Goal: Information Seeking & Learning: Learn about a topic

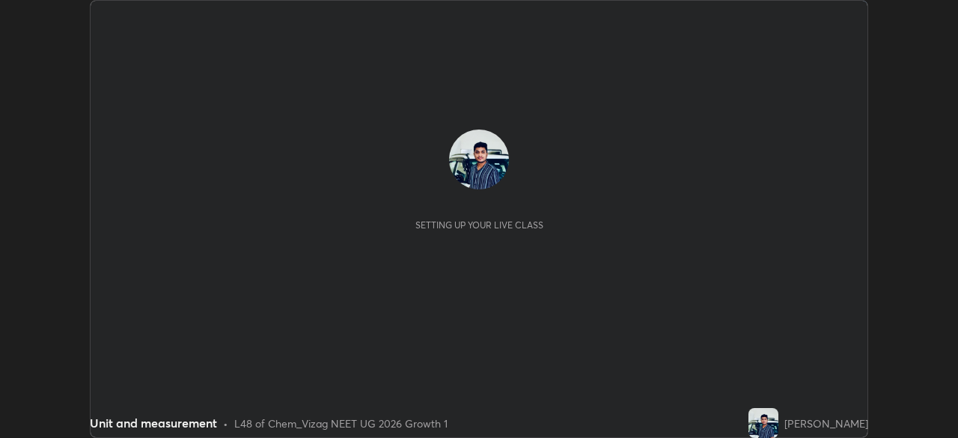
scroll to position [438, 957]
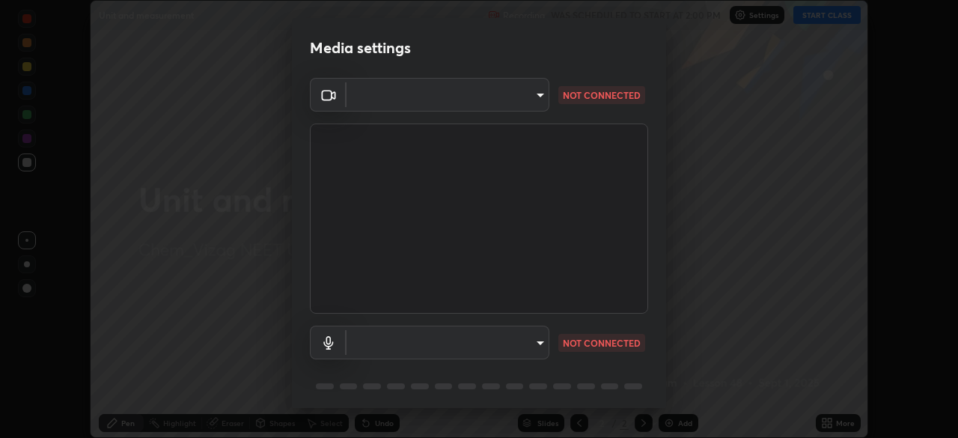
type input "d4617a7d2f559bd3252380f05f3b8909cd8fc89c71cae93ea608fdac764d706e"
type input "default"
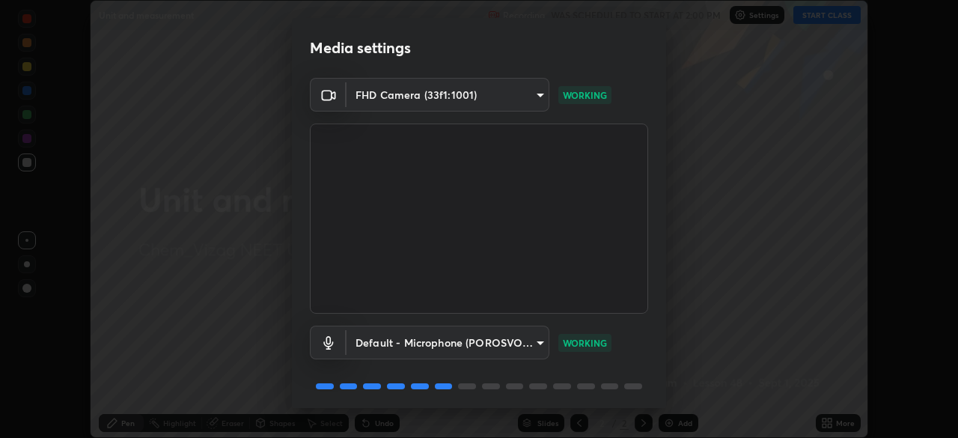
scroll to position [53, 0]
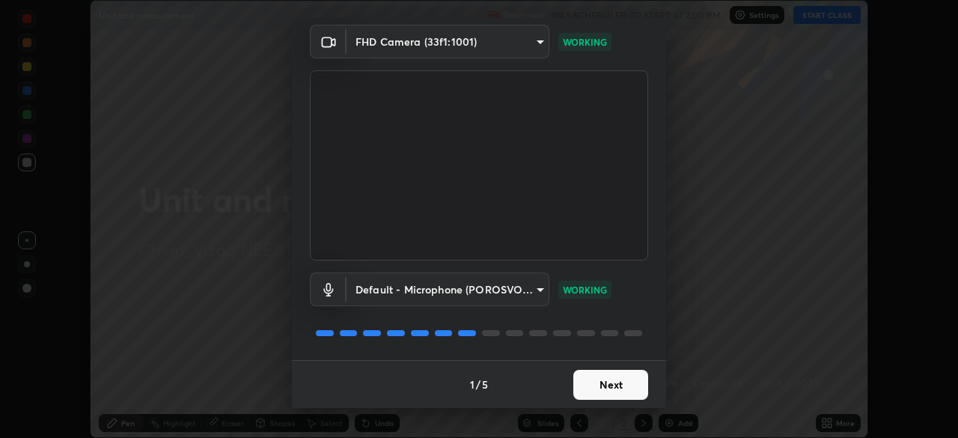
click at [625, 386] on button "Next" at bounding box center [610, 385] width 75 height 30
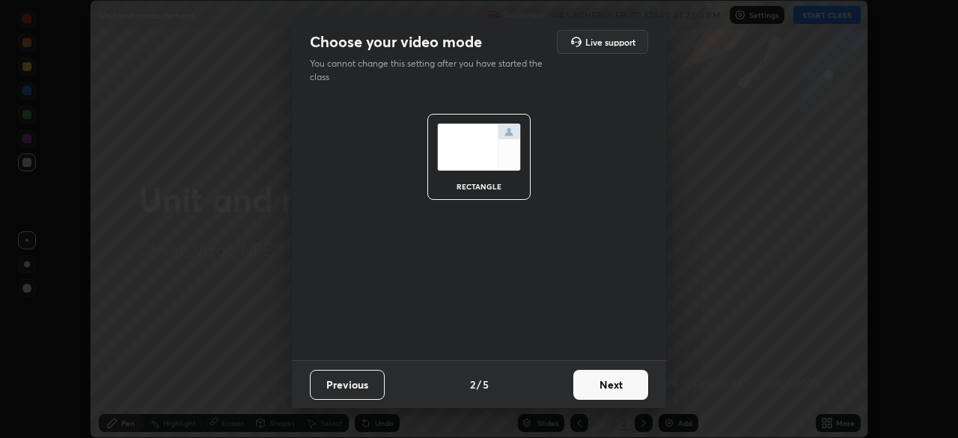
scroll to position [0, 0]
click at [625, 380] on button "Next" at bounding box center [610, 385] width 75 height 30
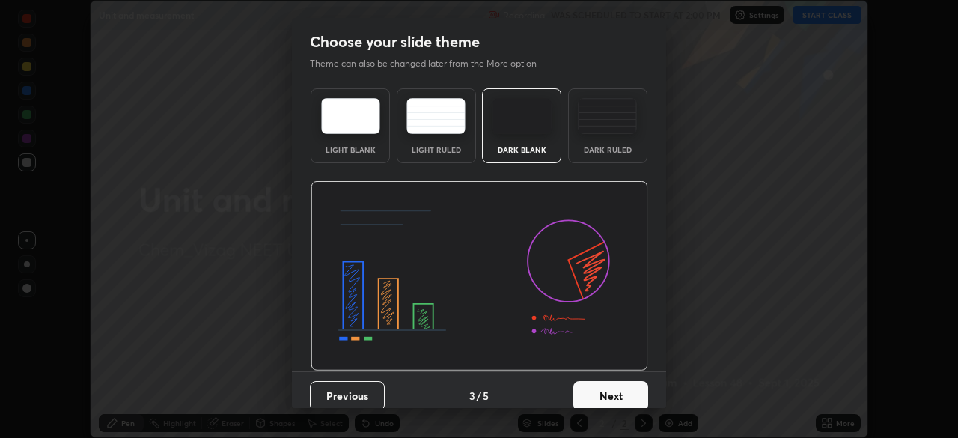
click at [620, 389] on button "Next" at bounding box center [610, 396] width 75 height 30
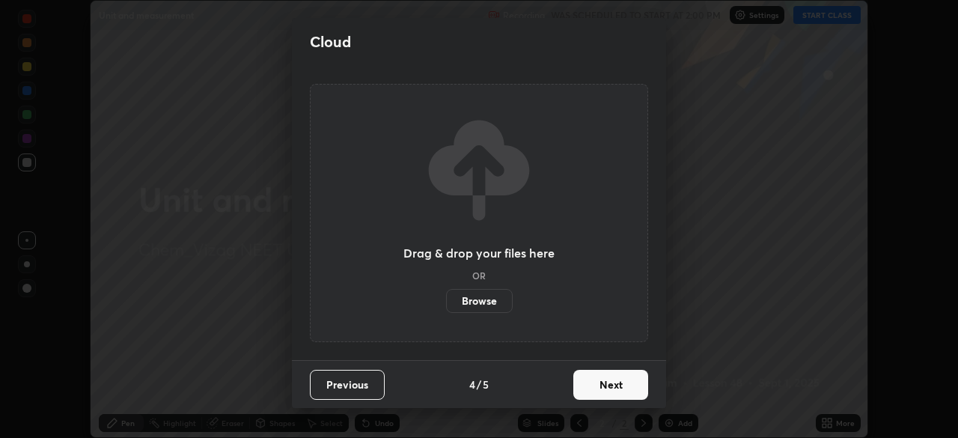
click at [618, 383] on button "Next" at bounding box center [610, 385] width 75 height 30
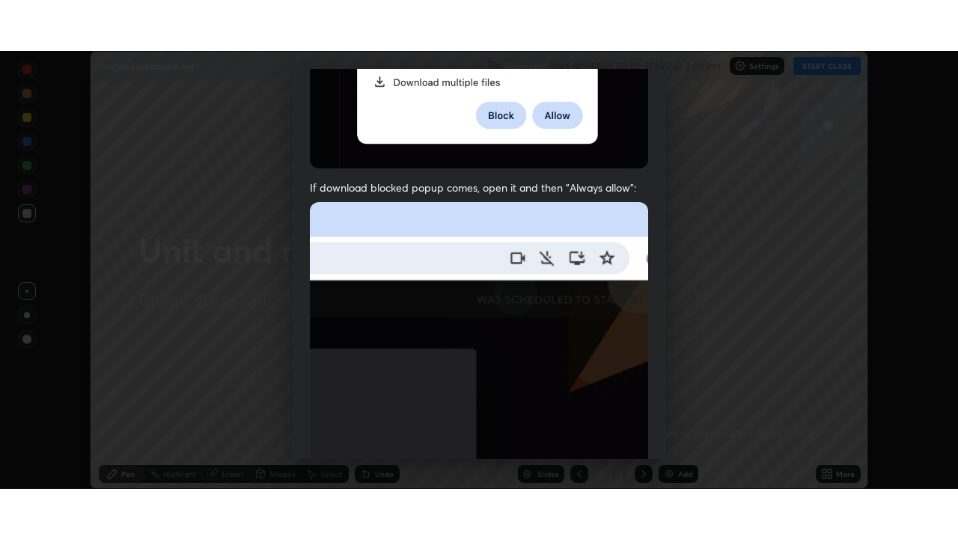
scroll to position [359, 0]
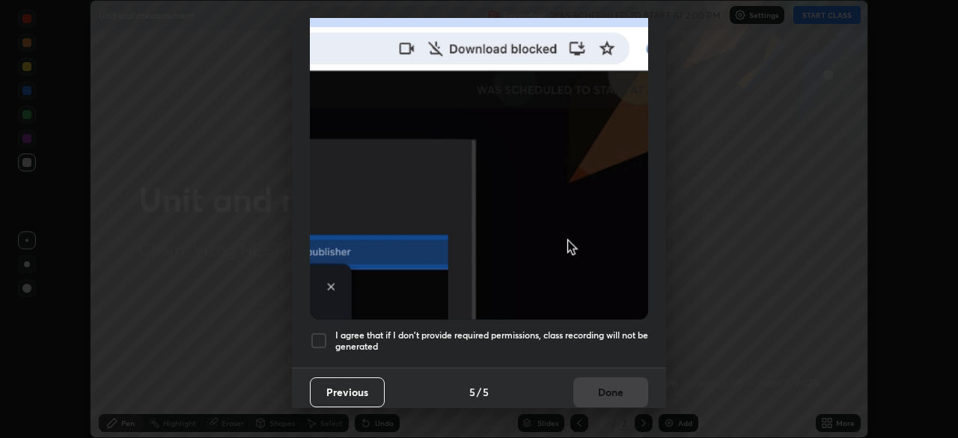
click at [610, 386] on div "Previous 5 / 5 Done" at bounding box center [479, 391] width 374 height 48
click at [332, 332] on div "I agree that if I don't provide required permissions, class recording will not …" at bounding box center [479, 341] width 338 height 18
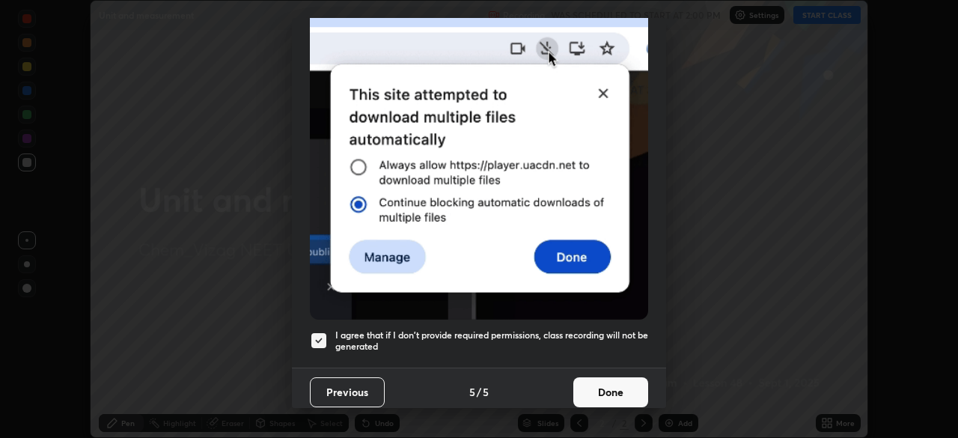
click at [601, 377] on button "Done" at bounding box center [610, 392] width 75 height 30
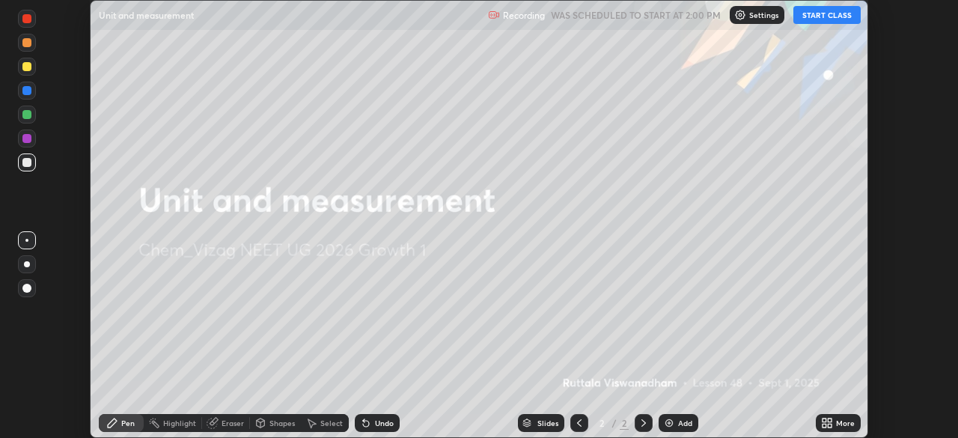
click at [830, 9] on button "START CLASS" at bounding box center [826, 15] width 67 height 18
click at [829, 17] on button "START CLASS" at bounding box center [826, 15] width 67 height 18
click at [830, 418] on icon at bounding box center [830, 420] width 4 height 4
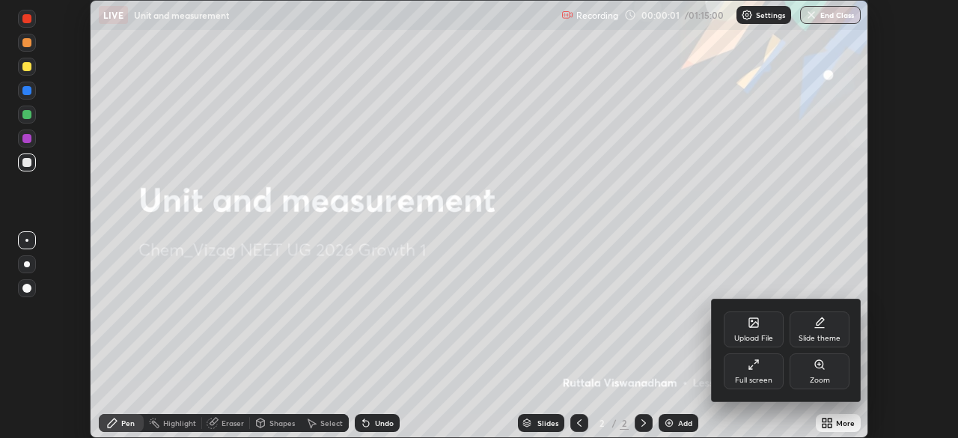
click at [774, 370] on div "Full screen" at bounding box center [754, 371] width 60 height 36
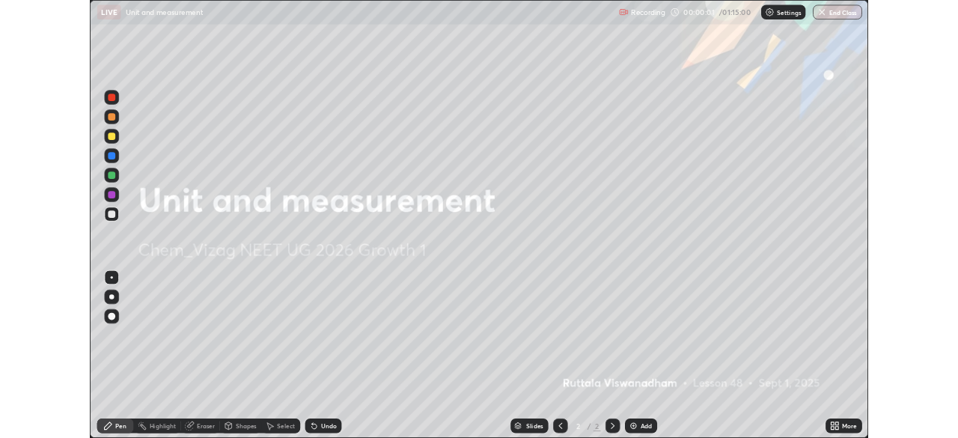
scroll to position [539, 958]
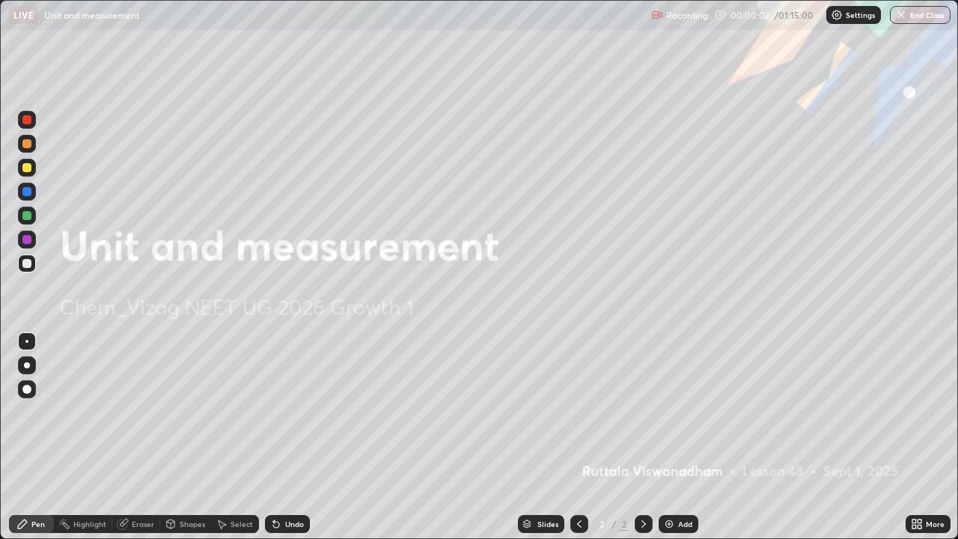
click at [688, 437] on div "Add" at bounding box center [685, 523] width 14 height 7
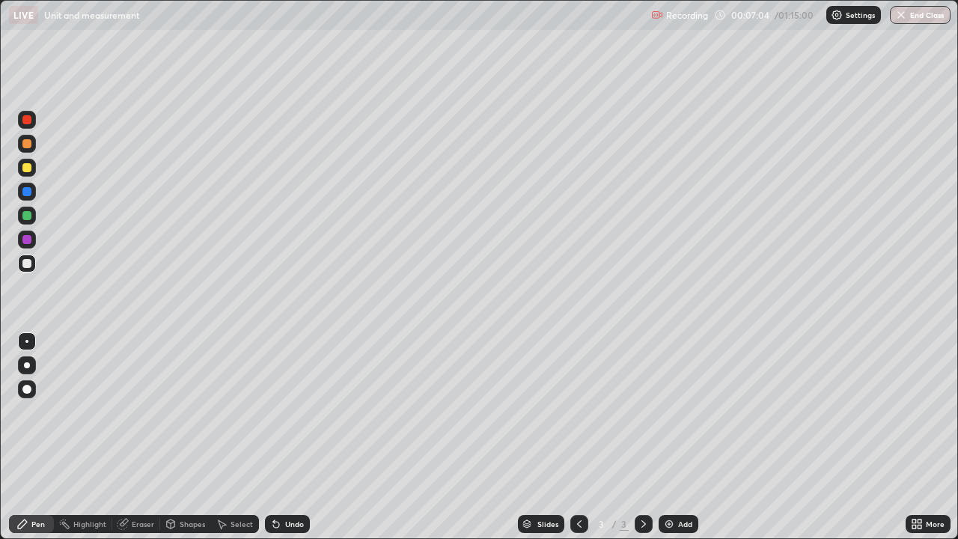
click at [133, 437] on div "Eraser" at bounding box center [143, 523] width 22 height 7
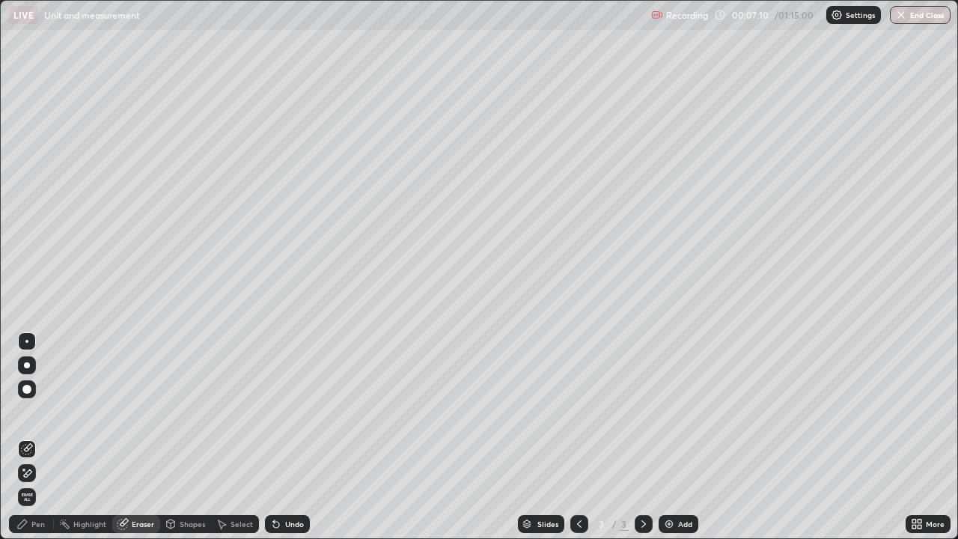
click at [42, 437] on div "Pen" at bounding box center [37, 523] width 13 height 7
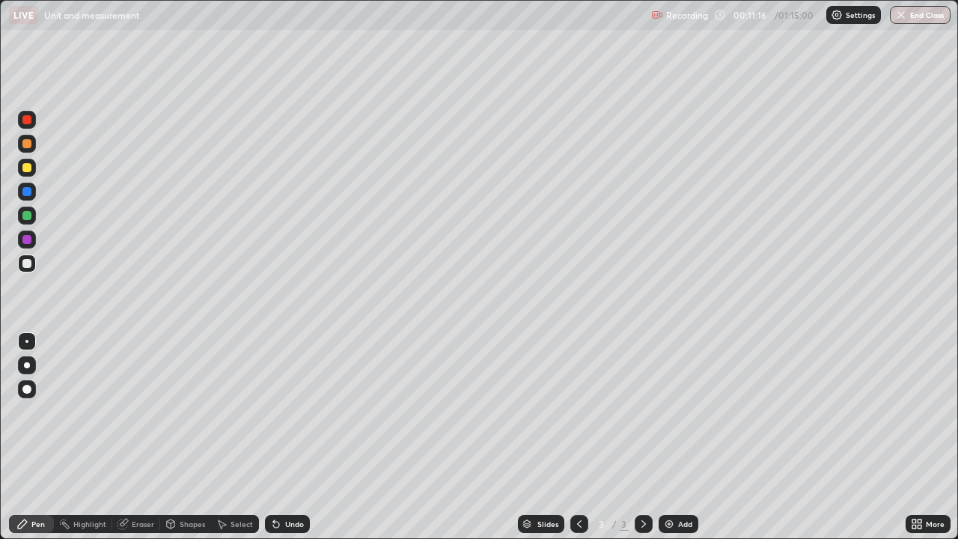
click at [688, 437] on div "Add" at bounding box center [679, 524] width 40 height 18
click at [687, 437] on div "Add" at bounding box center [685, 523] width 14 height 7
click at [671, 437] on img at bounding box center [669, 524] width 12 height 12
click at [141, 437] on div "Eraser" at bounding box center [143, 523] width 22 height 7
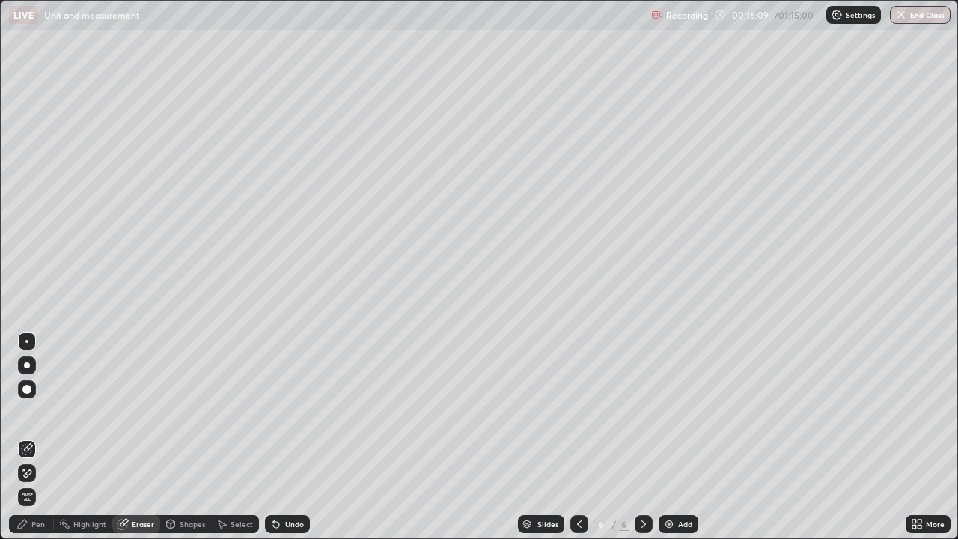
click at [37, 437] on div "Pen" at bounding box center [37, 523] width 13 height 7
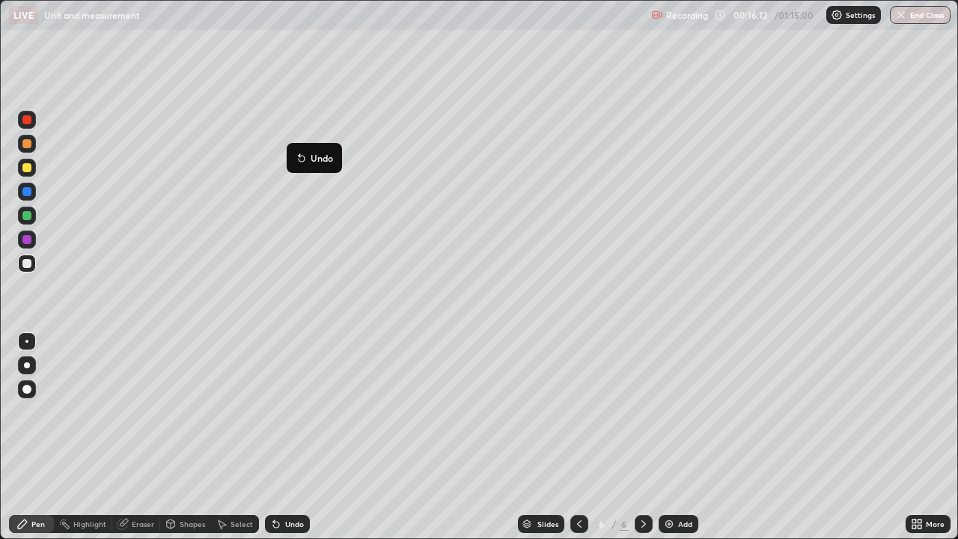
click at [293, 153] on button "Undo" at bounding box center [314, 158] width 43 height 18
click at [674, 437] on div "Add" at bounding box center [679, 524] width 40 height 18
click at [126, 437] on icon at bounding box center [124, 522] width 8 height 7
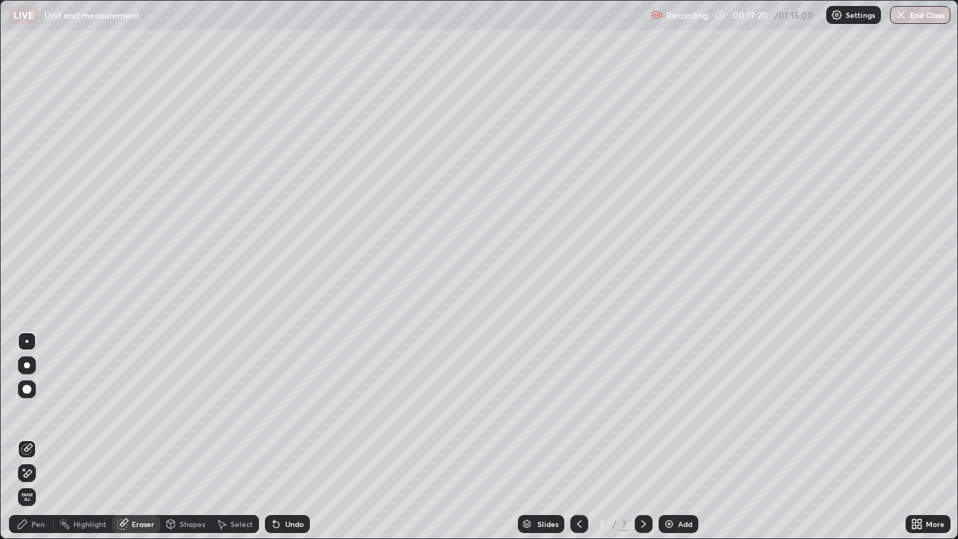
click at [42, 437] on div "Pen" at bounding box center [37, 523] width 13 height 7
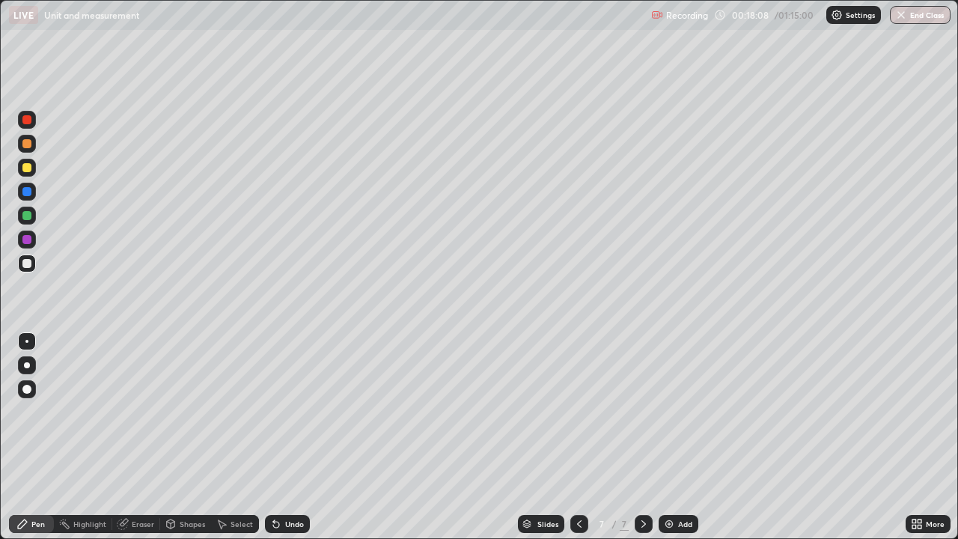
click at [34, 437] on div "Pen" at bounding box center [37, 523] width 13 height 7
click at [126, 437] on icon at bounding box center [124, 522] width 8 height 7
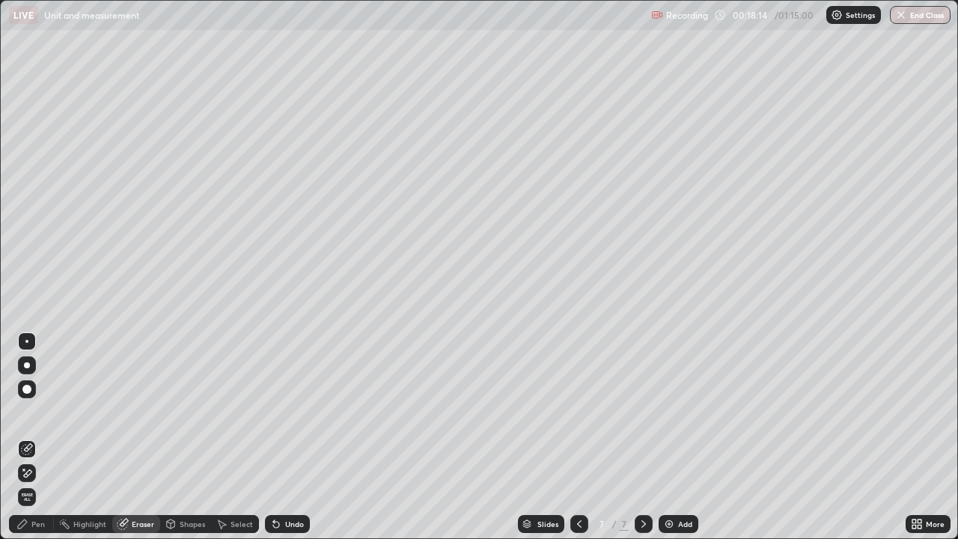
click at [31, 437] on div "Pen" at bounding box center [31, 524] width 45 height 18
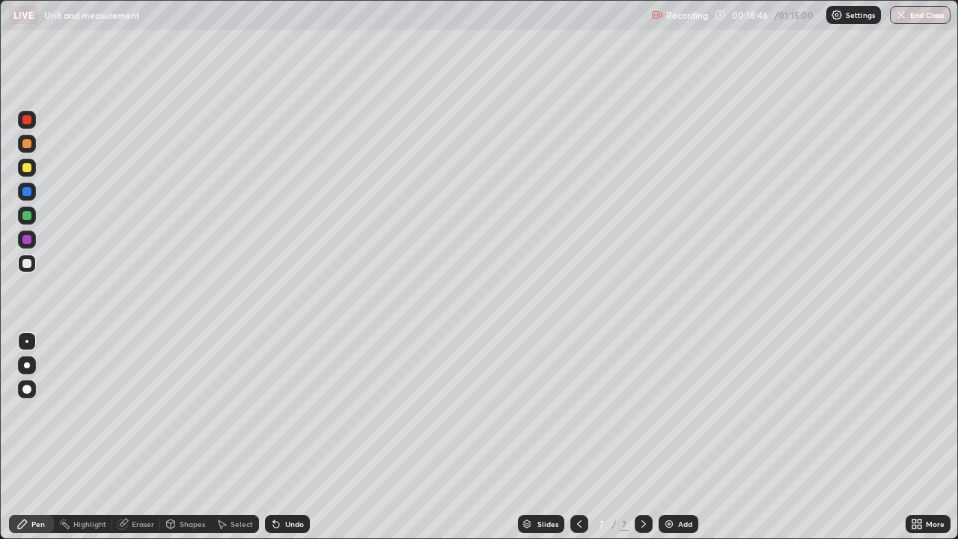
click at [687, 437] on div "Add" at bounding box center [685, 523] width 14 height 7
click at [132, 437] on div "Eraser" at bounding box center [143, 523] width 22 height 7
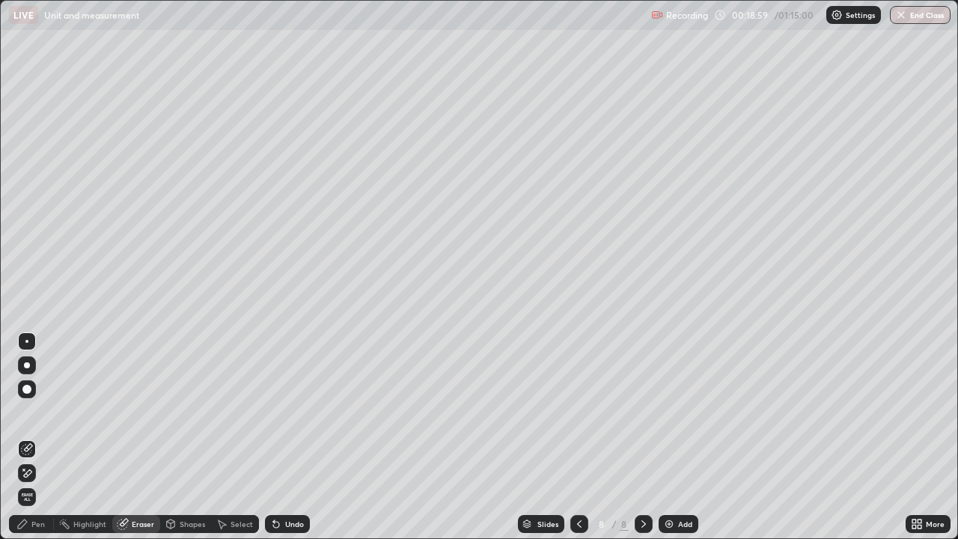
click at [38, 437] on div "Pen" at bounding box center [37, 523] width 13 height 7
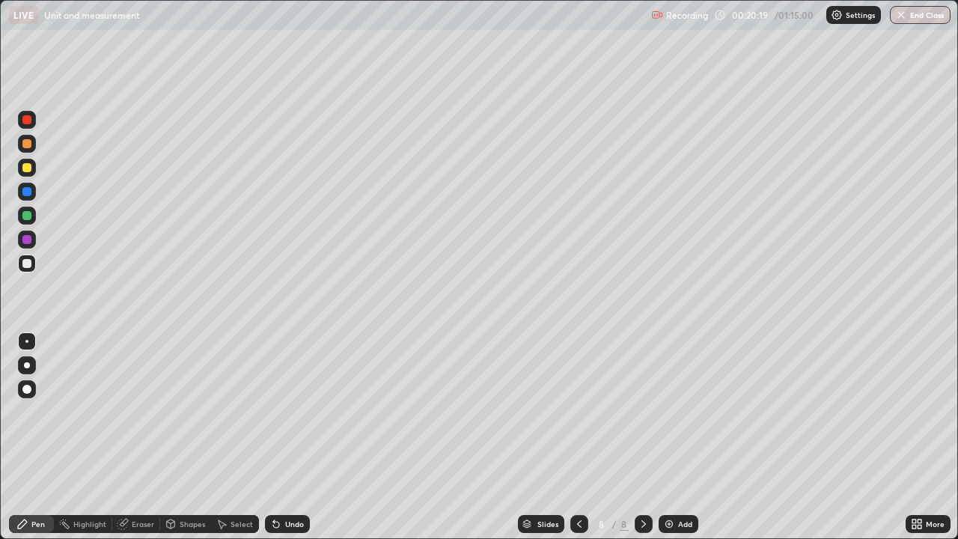
click at [670, 437] on img at bounding box center [669, 524] width 12 height 12
click at [132, 437] on div "Eraser" at bounding box center [143, 523] width 22 height 7
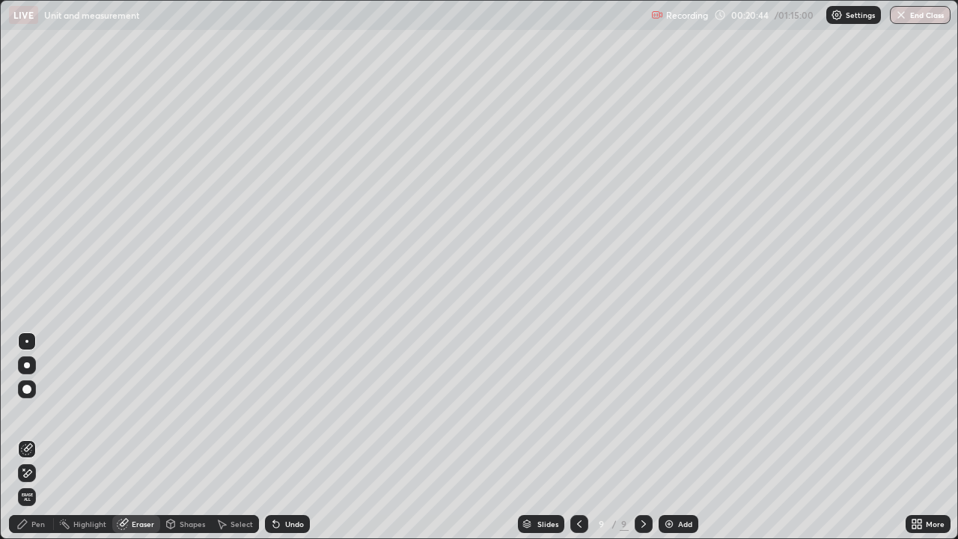
click at [98, 437] on div "Highlight" at bounding box center [89, 523] width 33 height 7
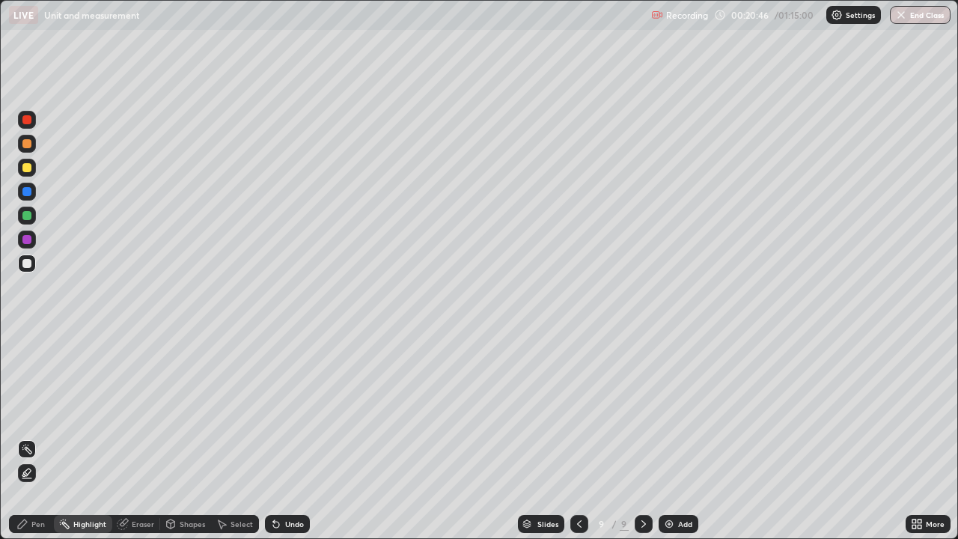
click at [49, 437] on div "Pen" at bounding box center [31, 524] width 45 height 18
click at [923, 437] on div "More" at bounding box center [928, 524] width 45 height 18
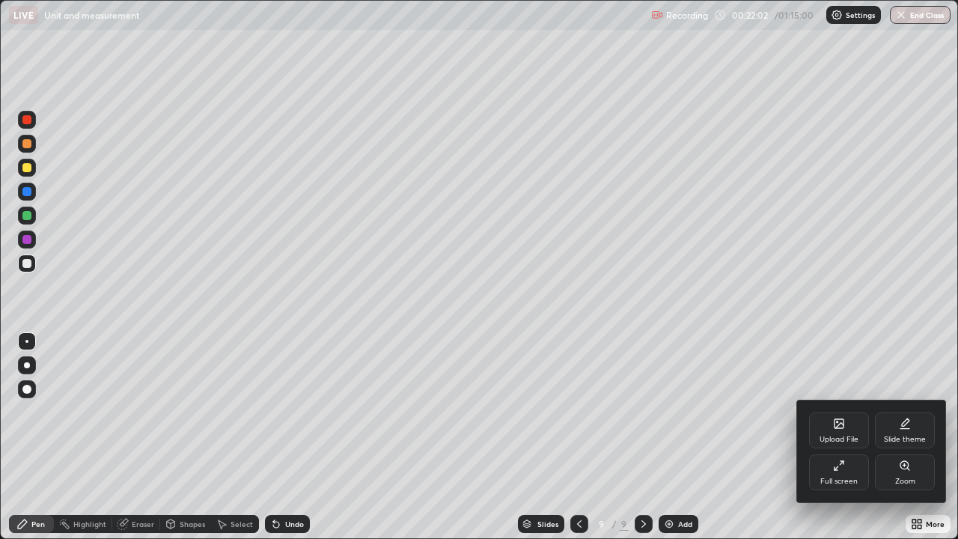
click at [918, 437] on div at bounding box center [479, 269] width 958 height 539
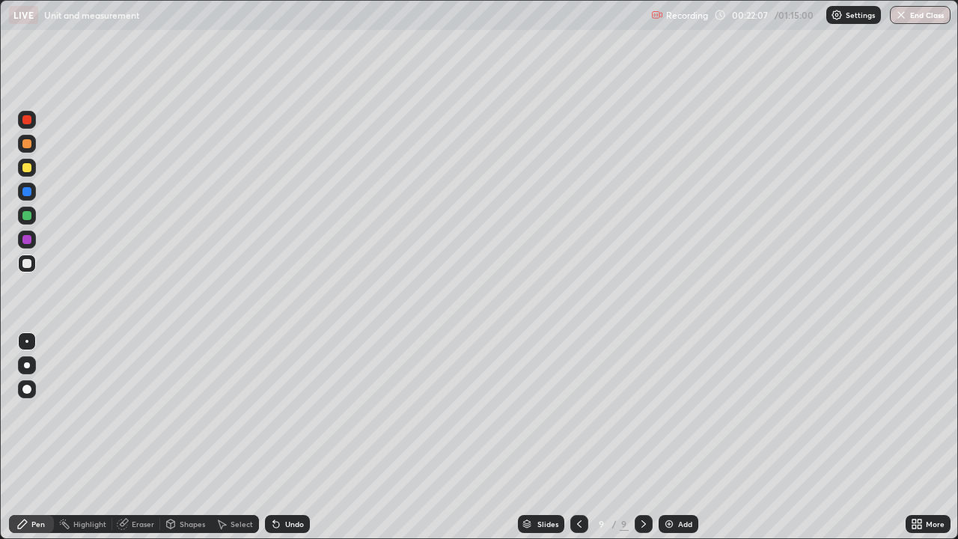
click at [577, 437] on icon at bounding box center [579, 523] width 4 height 7
click at [578, 437] on icon at bounding box center [579, 524] width 12 height 12
click at [579, 437] on icon at bounding box center [579, 524] width 12 height 12
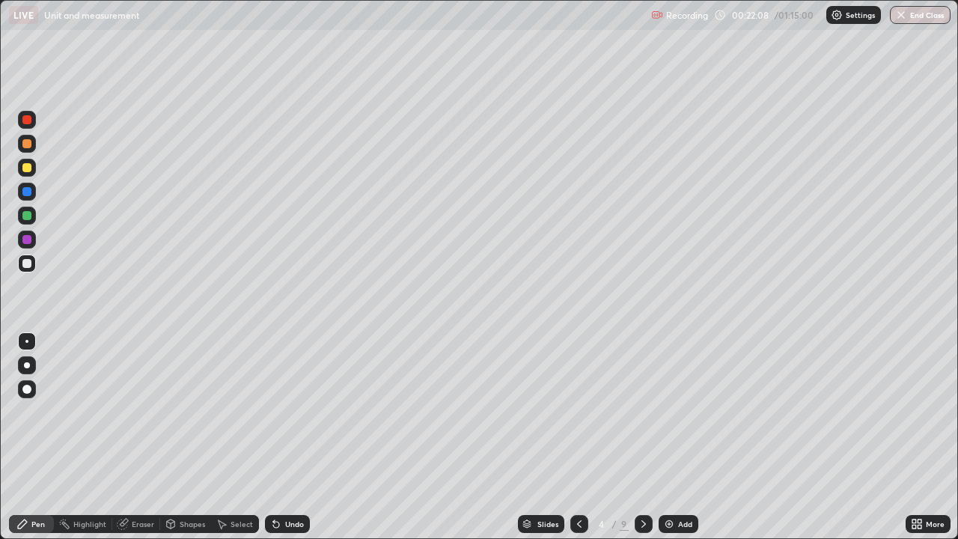
click at [579, 437] on icon at bounding box center [579, 524] width 12 height 12
click at [578, 437] on icon at bounding box center [579, 524] width 12 height 12
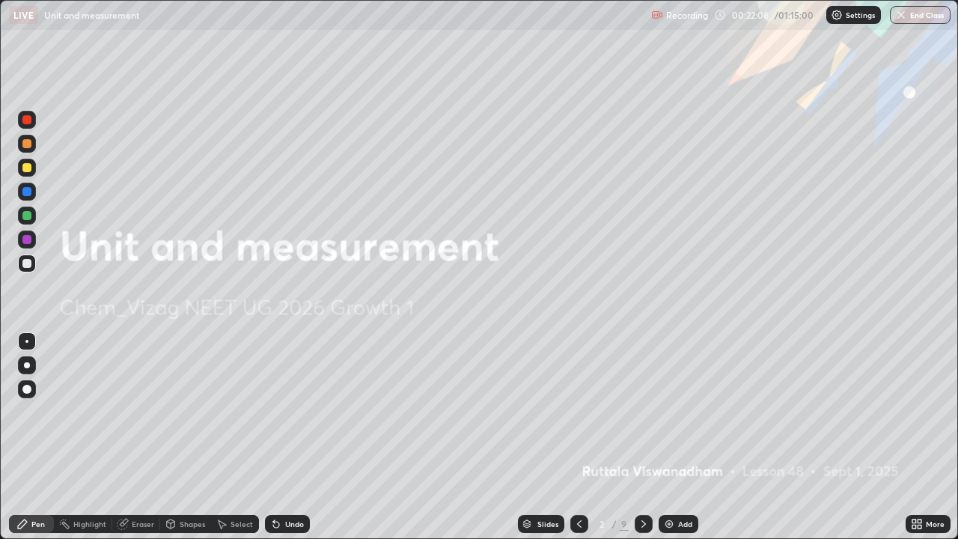
click at [578, 437] on icon at bounding box center [579, 524] width 12 height 12
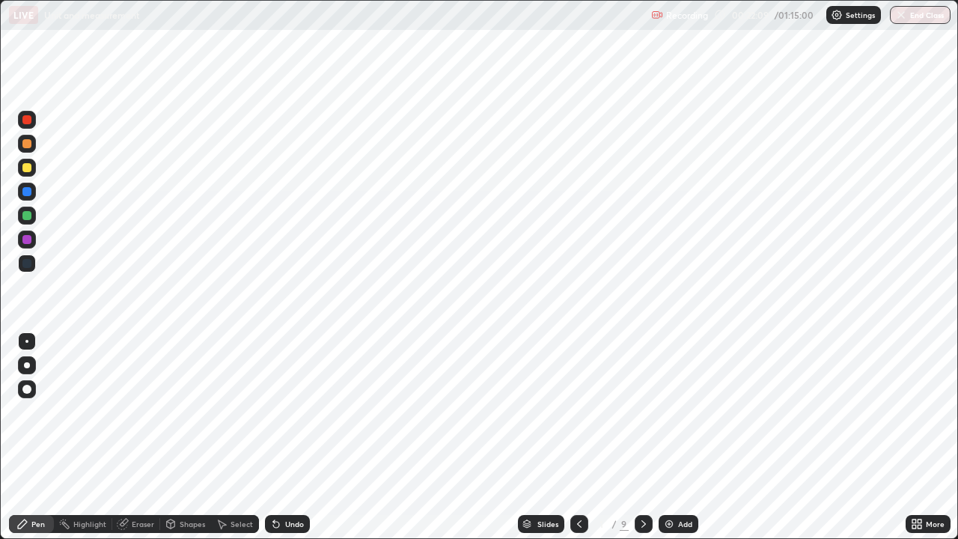
click at [641, 437] on icon at bounding box center [643, 523] width 4 height 7
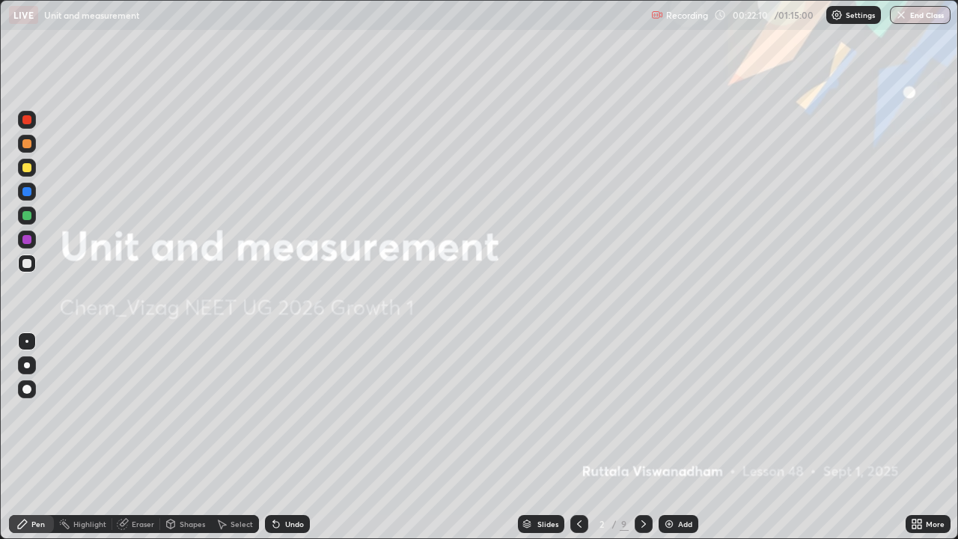
click at [642, 437] on icon at bounding box center [644, 524] width 12 height 12
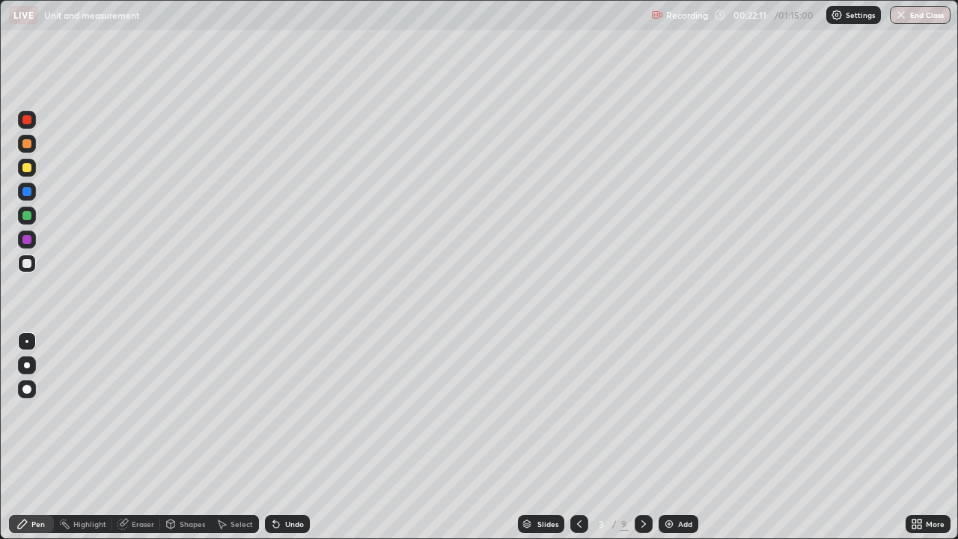
click at [231, 437] on div "Select" at bounding box center [242, 523] width 22 height 7
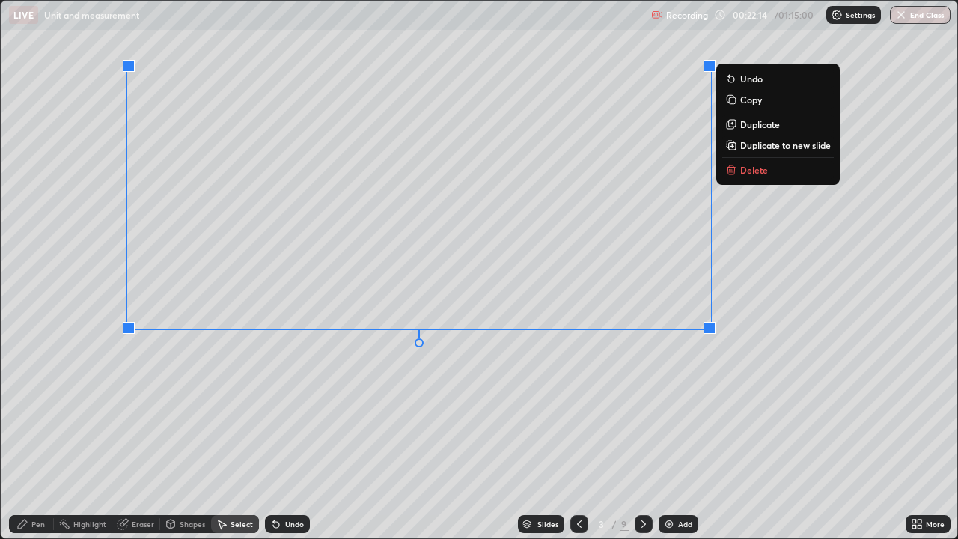
click at [754, 167] on p "Delete" at bounding box center [754, 170] width 28 height 12
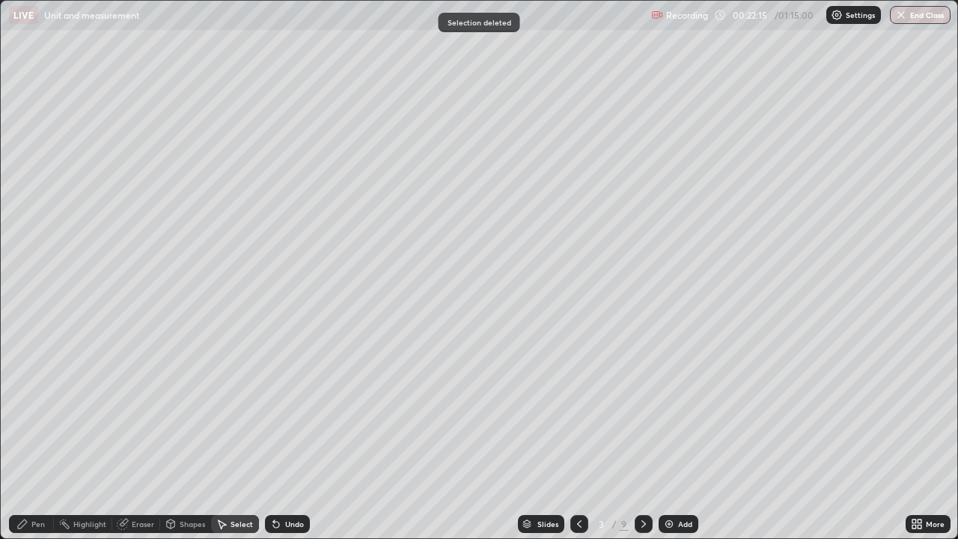
click at [638, 437] on icon at bounding box center [644, 524] width 12 height 12
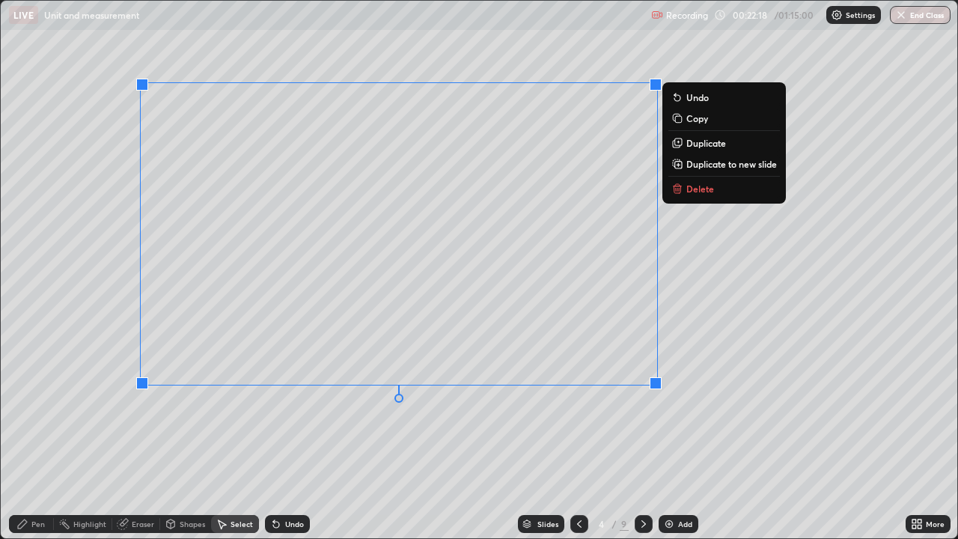
click at [698, 190] on p "Delete" at bounding box center [700, 189] width 28 height 12
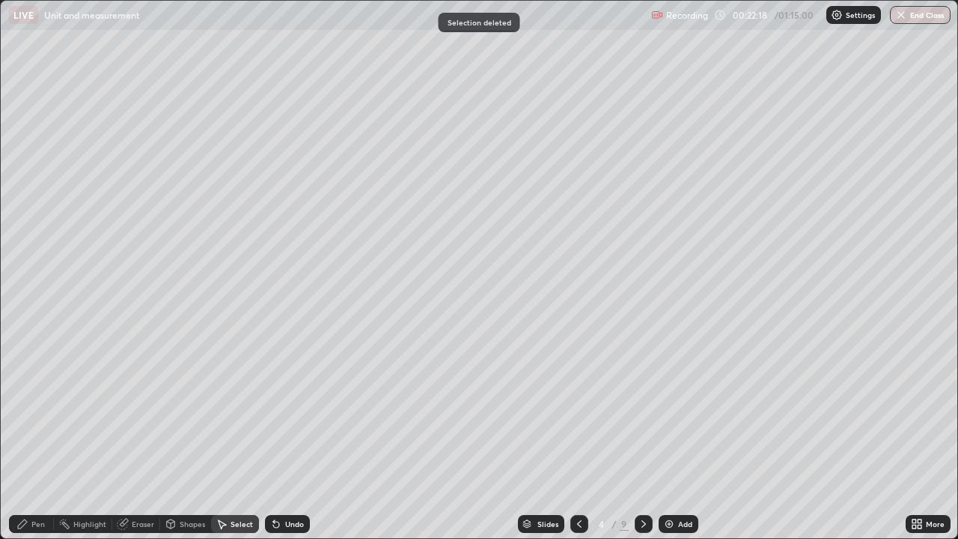
click at [642, 437] on icon at bounding box center [644, 524] width 12 height 12
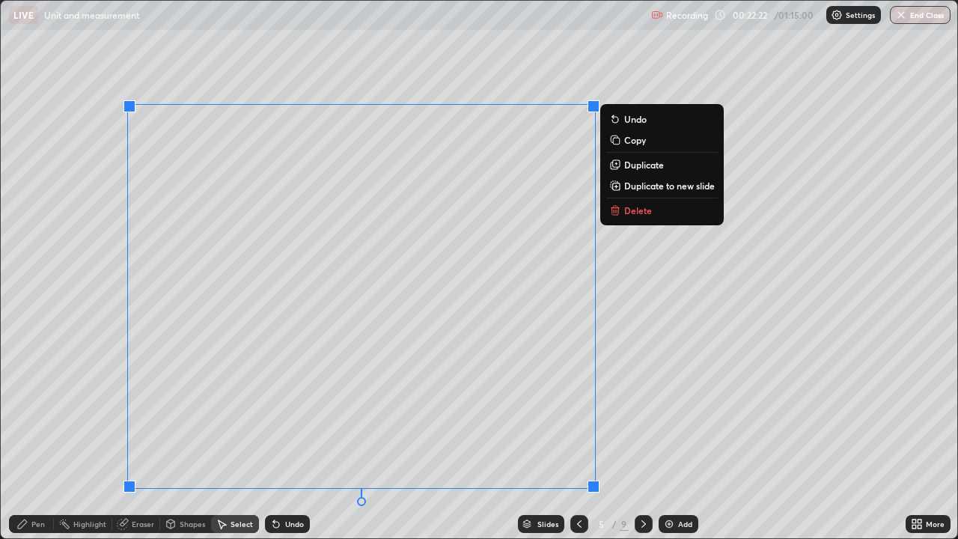
click at [647, 216] on p "Delete" at bounding box center [638, 210] width 28 height 12
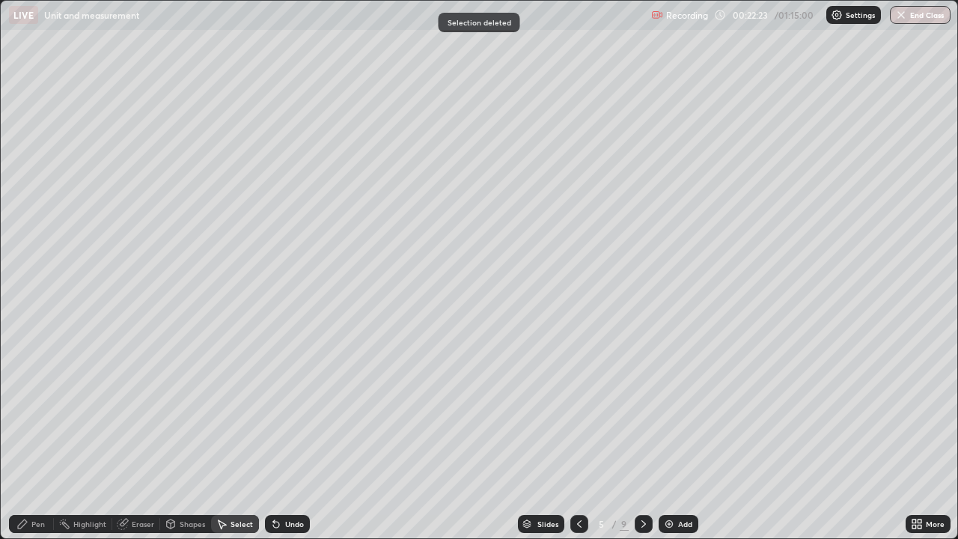
click at [644, 437] on icon at bounding box center [644, 524] width 12 height 12
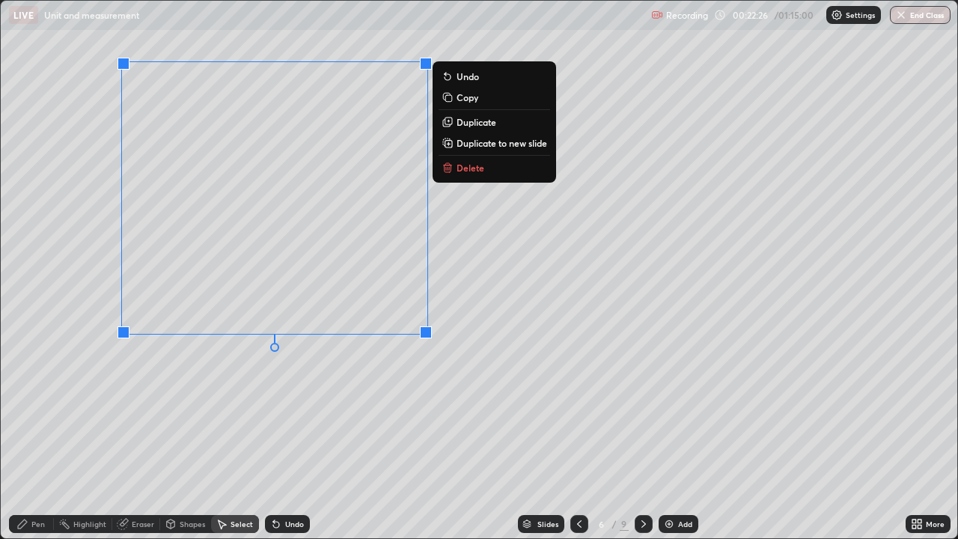
click at [505, 171] on button "Delete" at bounding box center [495, 168] width 112 height 18
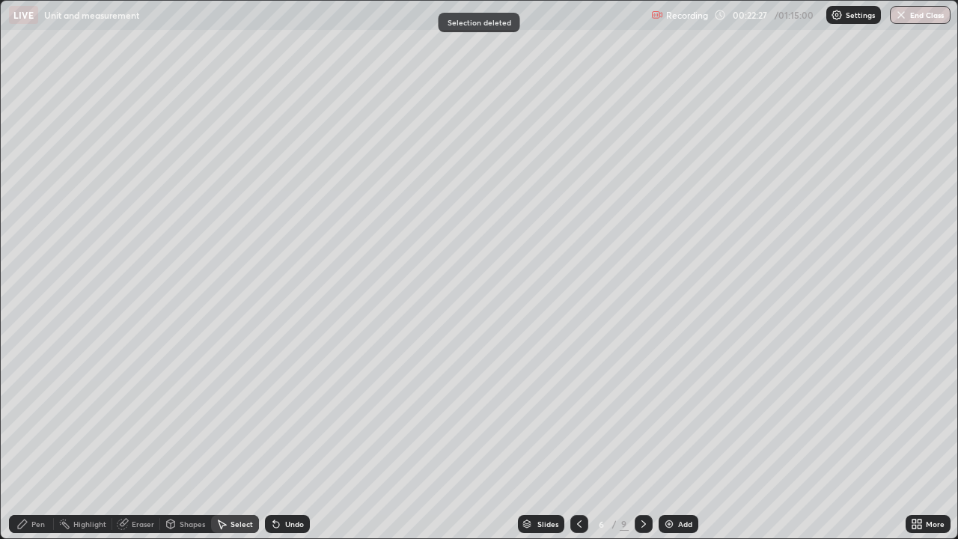
click at [642, 437] on icon at bounding box center [644, 524] width 12 height 12
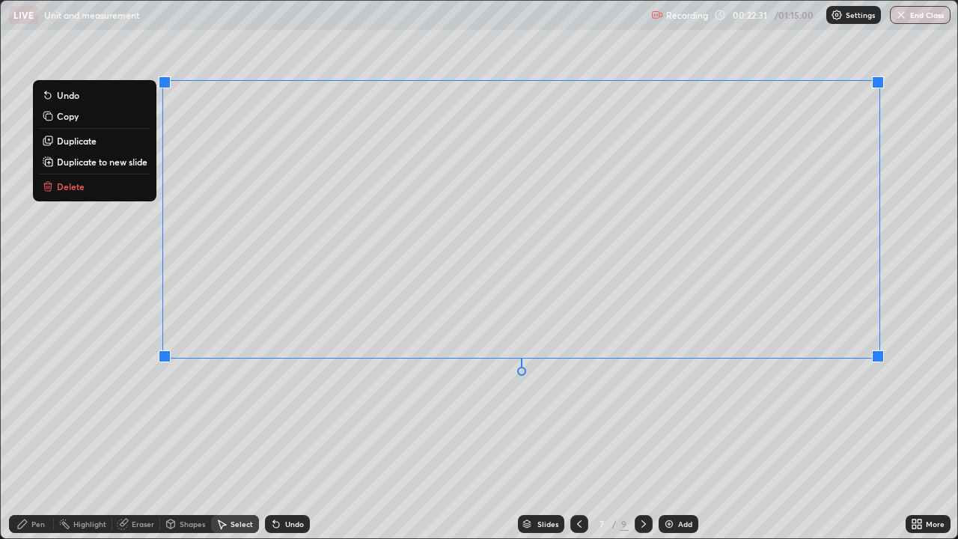
click at [109, 183] on button "Delete" at bounding box center [95, 186] width 112 height 18
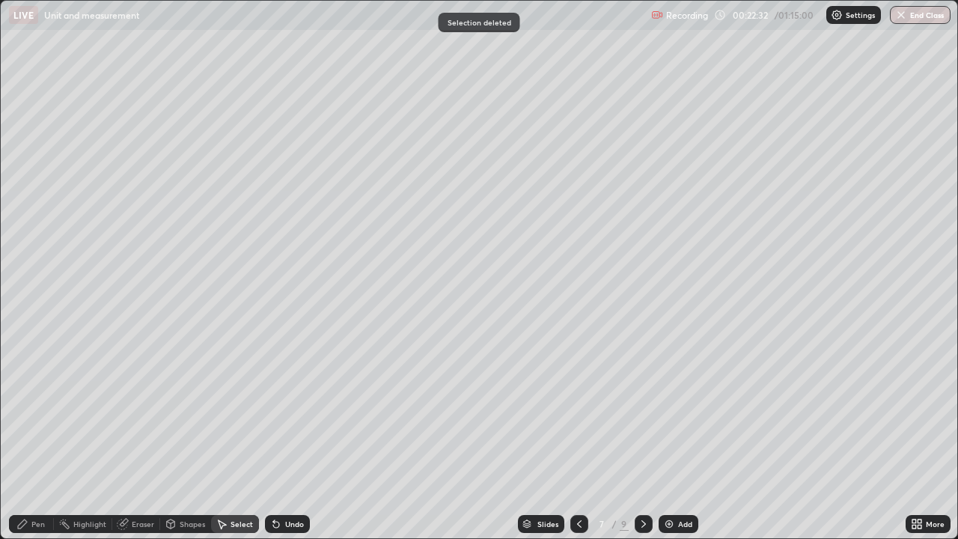
click at [642, 437] on icon at bounding box center [644, 524] width 12 height 12
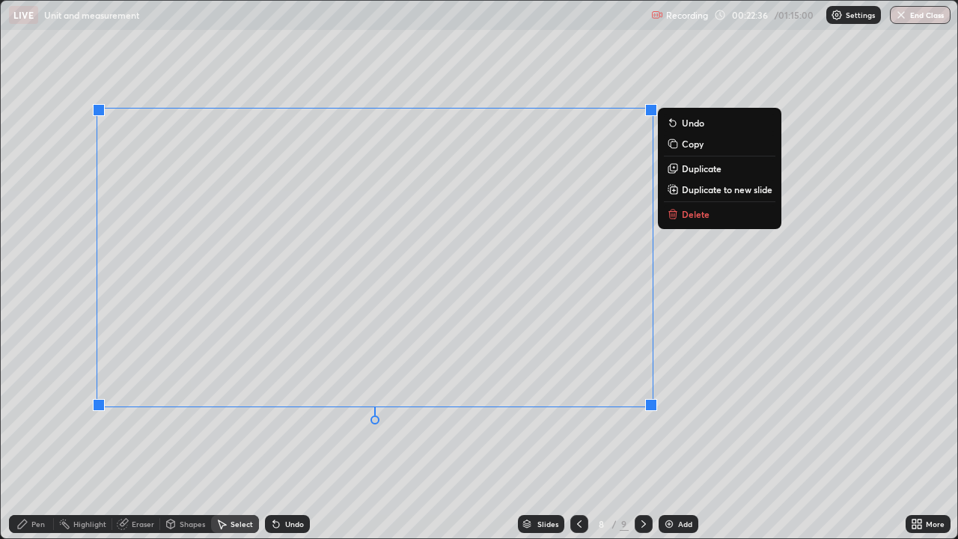
click at [695, 217] on p "Delete" at bounding box center [696, 214] width 28 height 12
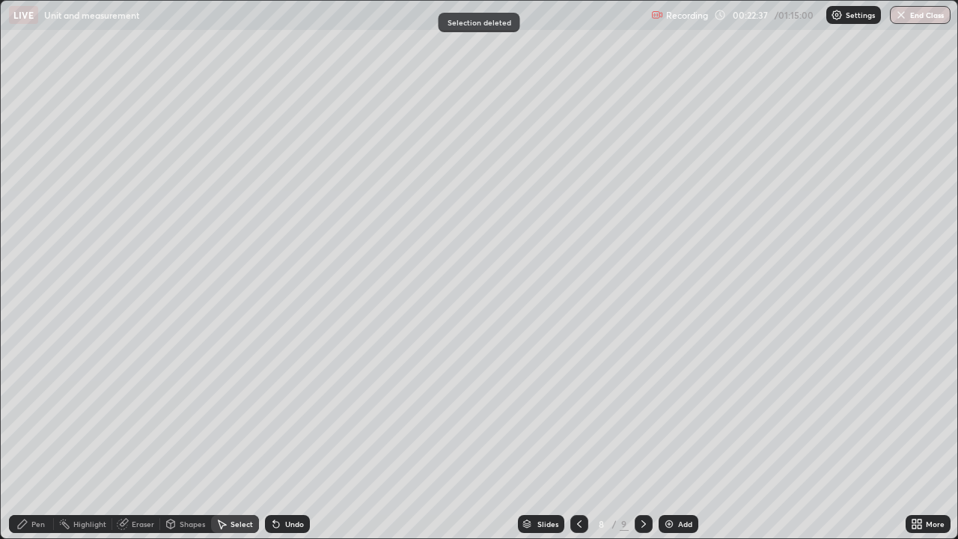
click at [642, 437] on icon at bounding box center [644, 524] width 12 height 12
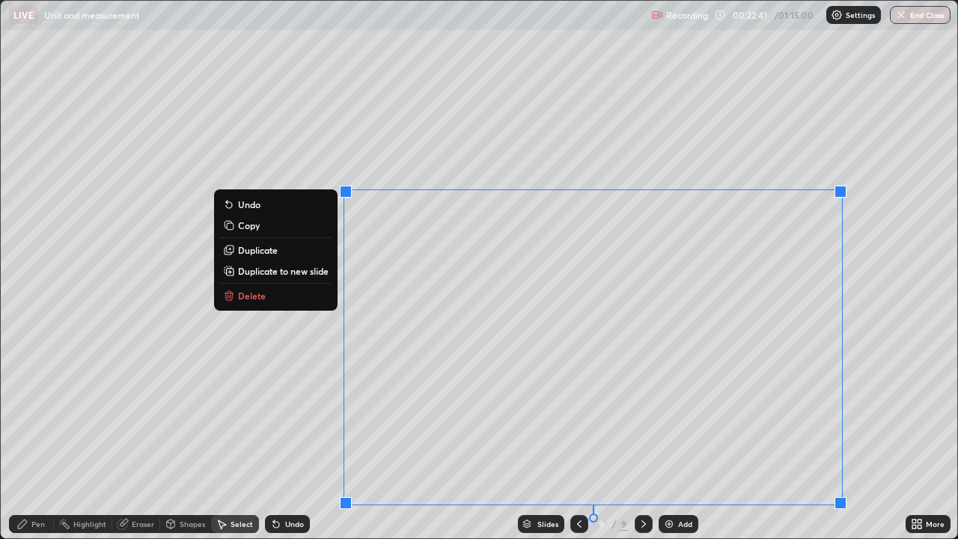
click at [282, 294] on button "Delete" at bounding box center [276, 296] width 112 height 18
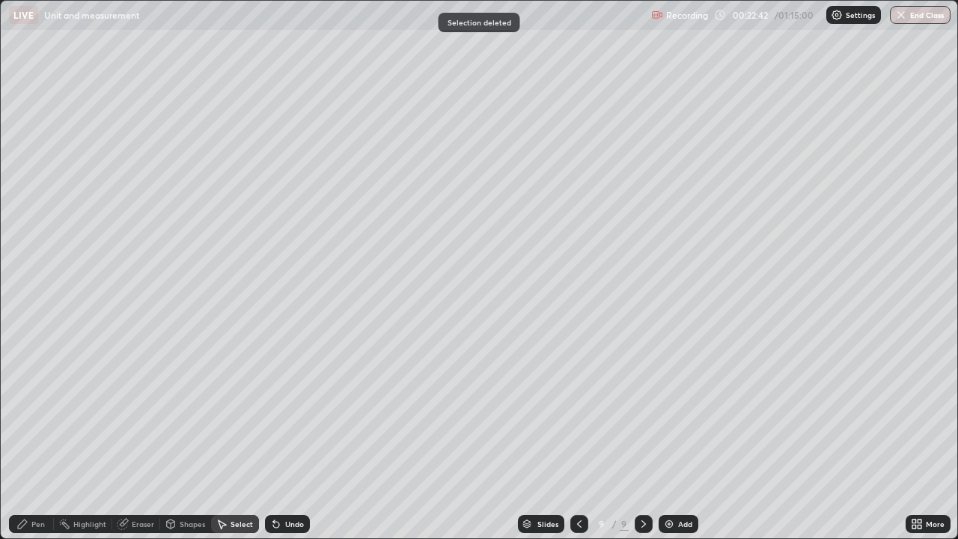
click at [578, 437] on icon at bounding box center [579, 524] width 12 height 12
click at [580, 437] on icon at bounding box center [579, 524] width 12 height 12
click at [578, 437] on icon at bounding box center [579, 524] width 12 height 12
click at [577, 437] on icon at bounding box center [579, 523] width 4 height 7
click at [579, 437] on icon at bounding box center [579, 523] width 4 height 7
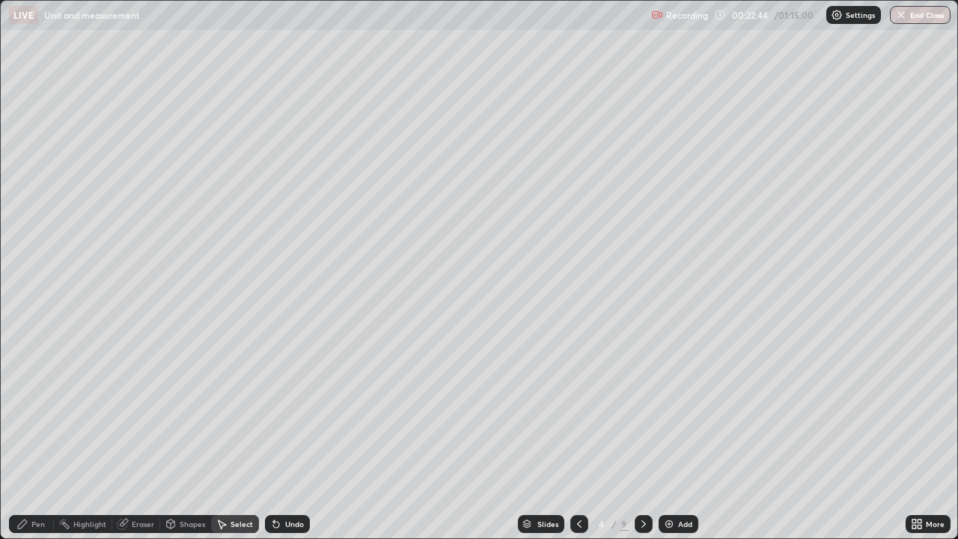
click at [578, 437] on icon at bounding box center [579, 524] width 12 height 12
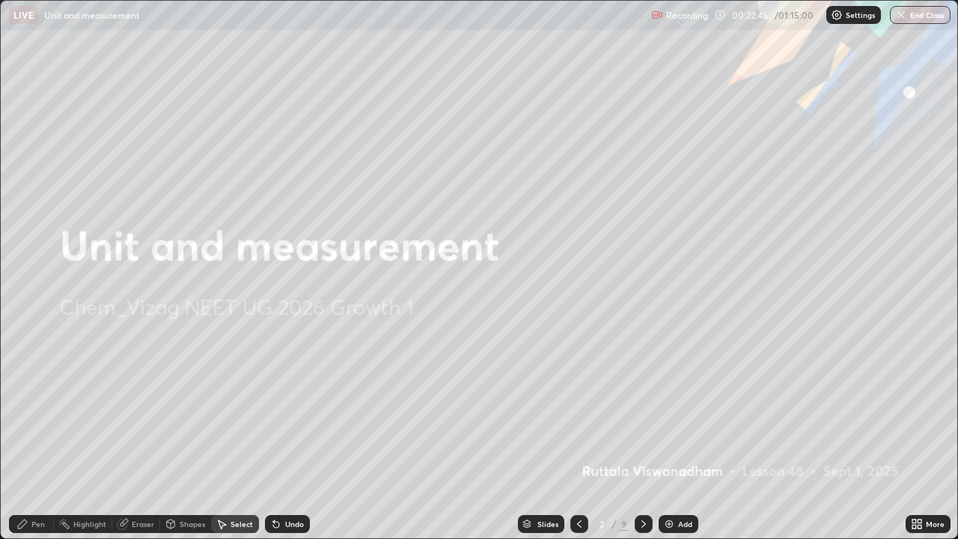
click at [641, 437] on icon at bounding box center [644, 524] width 12 height 12
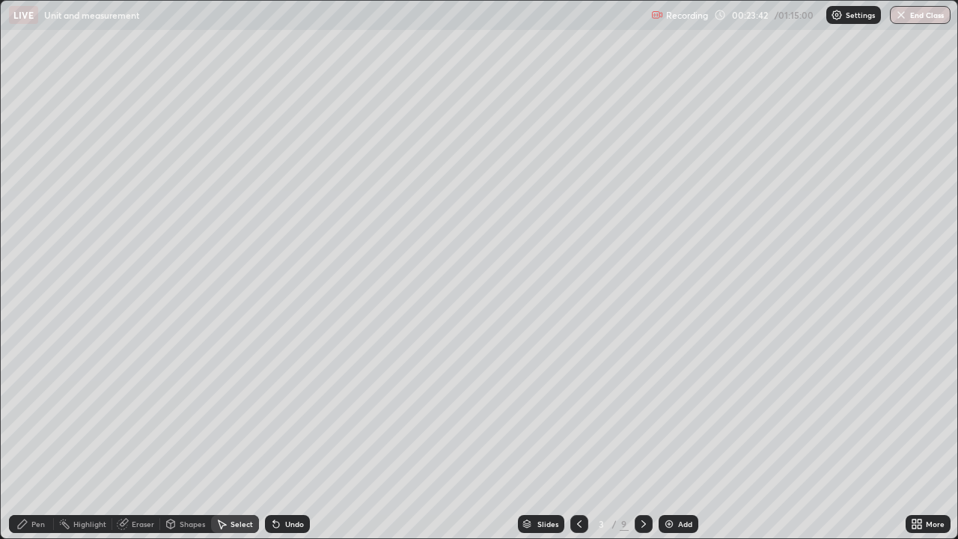
click at [37, 437] on div "Pen" at bounding box center [37, 523] width 13 height 7
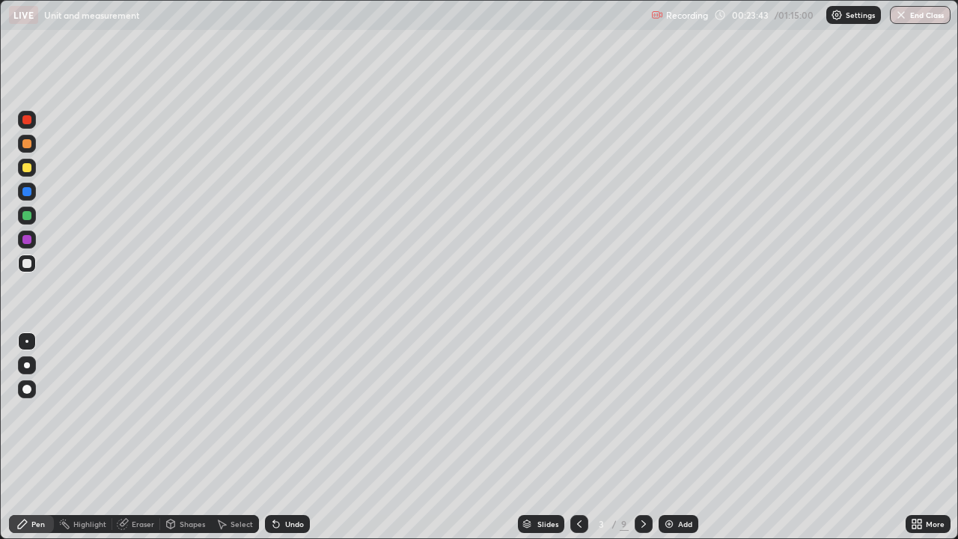
click at [29, 169] on div at bounding box center [26, 167] width 9 height 9
click at [684, 437] on div "Add" at bounding box center [685, 523] width 14 height 7
click at [27, 260] on div at bounding box center [26, 263] width 9 height 9
click at [294, 437] on div "Undo" at bounding box center [294, 523] width 19 height 7
click at [296, 437] on div "Undo" at bounding box center [294, 523] width 19 height 7
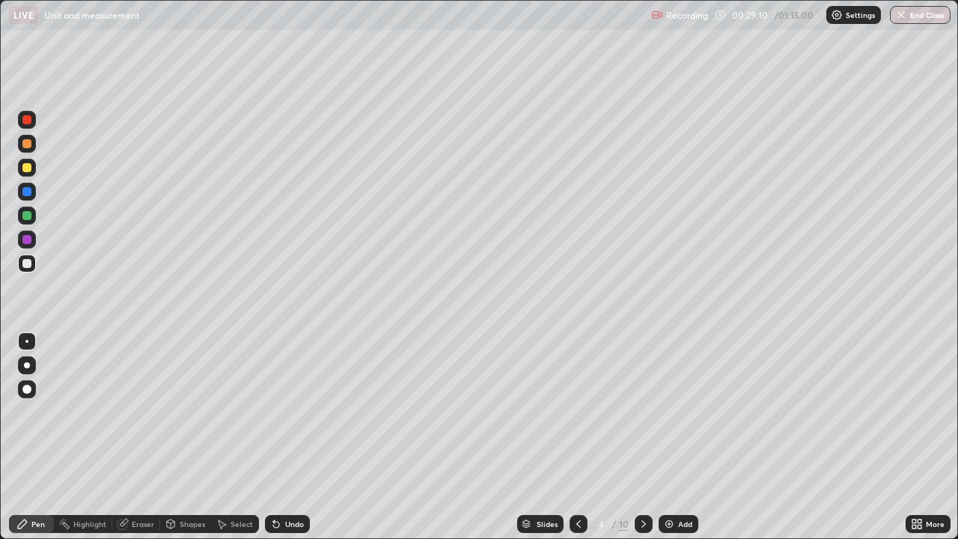
click at [287, 437] on div "Undo" at bounding box center [294, 523] width 19 height 7
click at [578, 437] on icon at bounding box center [579, 524] width 12 height 12
click at [641, 437] on icon at bounding box center [644, 524] width 12 height 12
click at [284, 437] on div "Undo" at bounding box center [287, 524] width 45 height 18
click at [279, 437] on div "Undo" at bounding box center [287, 524] width 45 height 18
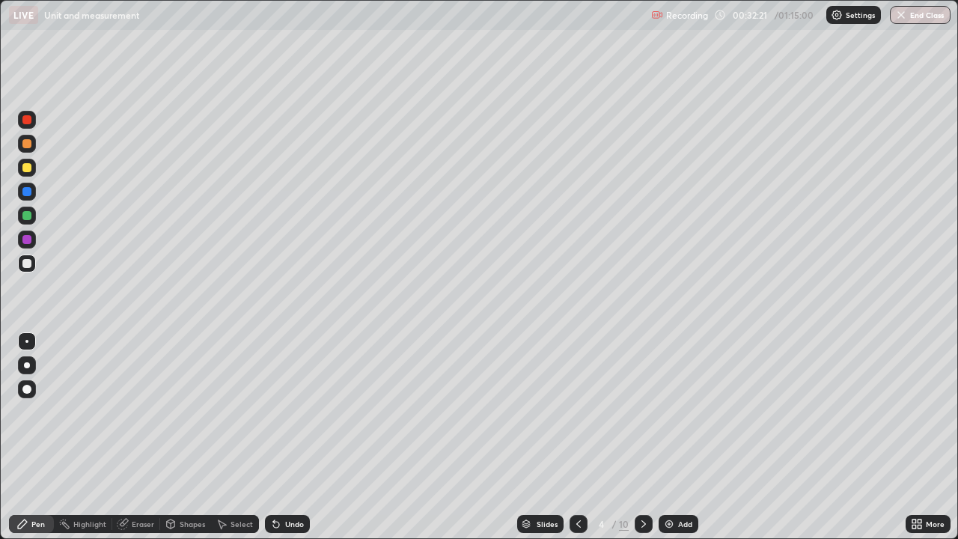
click at [279, 437] on div "Undo" at bounding box center [287, 524] width 45 height 18
click at [682, 437] on div "Add" at bounding box center [679, 524] width 40 height 18
click at [584, 437] on div at bounding box center [579, 524] width 18 height 18
click at [580, 437] on icon at bounding box center [579, 524] width 12 height 12
click at [635, 437] on div at bounding box center [644, 524] width 18 height 18
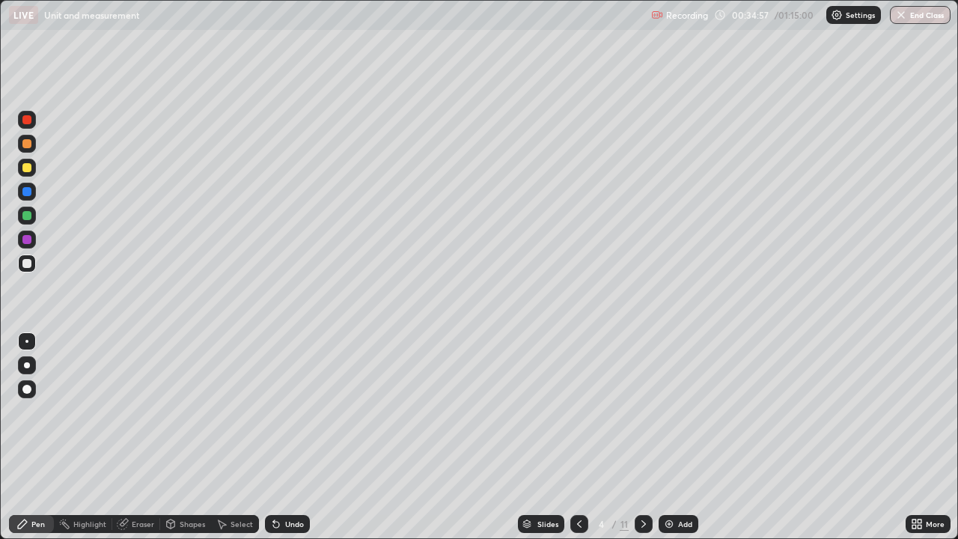
click at [642, 437] on icon at bounding box center [644, 524] width 12 height 12
click at [288, 437] on div "Undo" at bounding box center [294, 523] width 19 height 7
click at [580, 437] on div at bounding box center [579, 524] width 18 height 18
click at [576, 437] on div at bounding box center [579, 524] width 18 height 18
click at [646, 437] on icon at bounding box center [644, 524] width 12 height 12
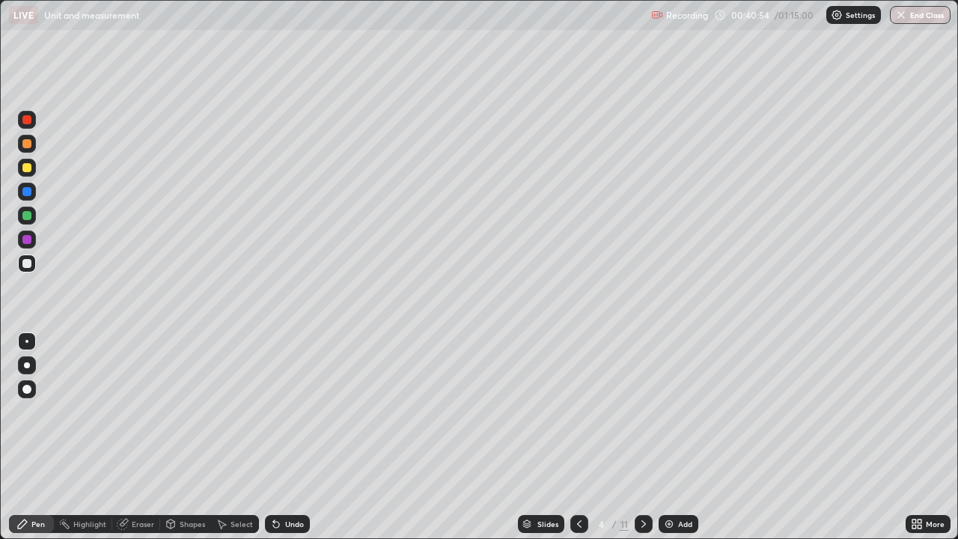
click at [643, 437] on icon at bounding box center [644, 524] width 12 height 12
click at [693, 437] on div "Add" at bounding box center [679, 524] width 40 height 18
click at [293, 437] on div "Undo" at bounding box center [294, 523] width 19 height 7
click at [290, 437] on div "Undo" at bounding box center [287, 524] width 45 height 18
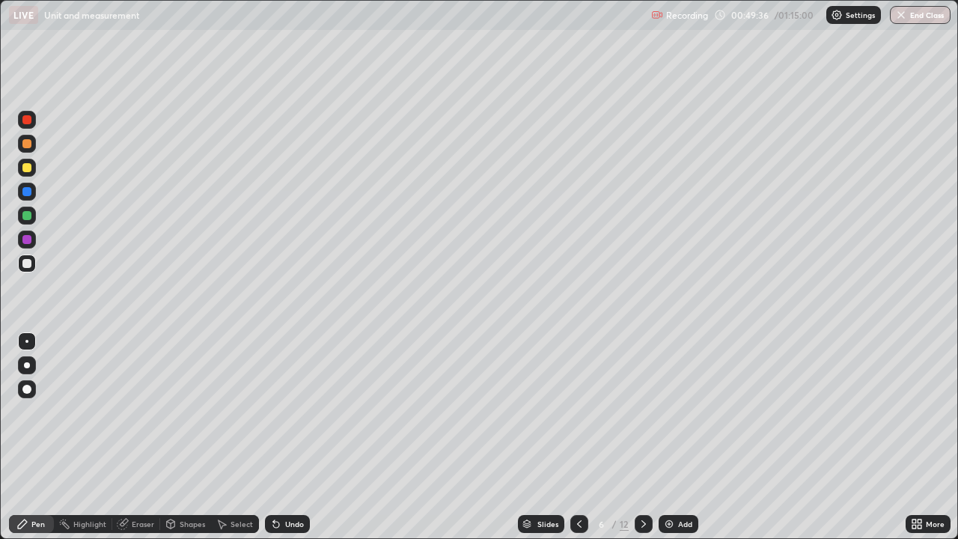
click at [682, 437] on div "Add" at bounding box center [685, 523] width 14 height 7
click at [286, 437] on div "Undo" at bounding box center [294, 523] width 19 height 7
click at [673, 437] on img at bounding box center [669, 524] width 12 height 12
click at [579, 437] on icon at bounding box center [579, 523] width 4 height 7
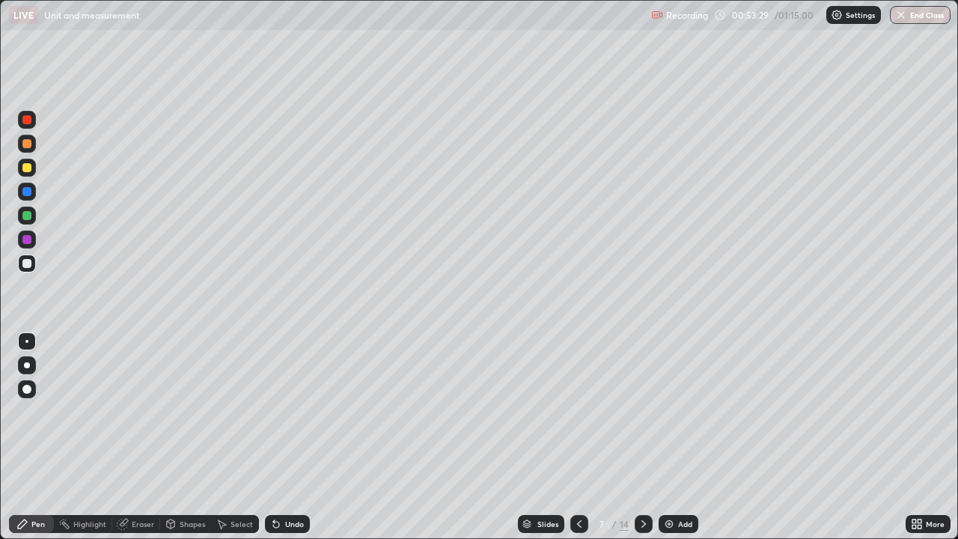
click at [642, 437] on icon at bounding box center [644, 524] width 12 height 12
click at [274, 437] on icon at bounding box center [276, 525] width 6 height 6
click at [285, 437] on div "Undo" at bounding box center [294, 523] width 19 height 7
click at [685, 437] on div "Add" at bounding box center [685, 523] width 14 height 7
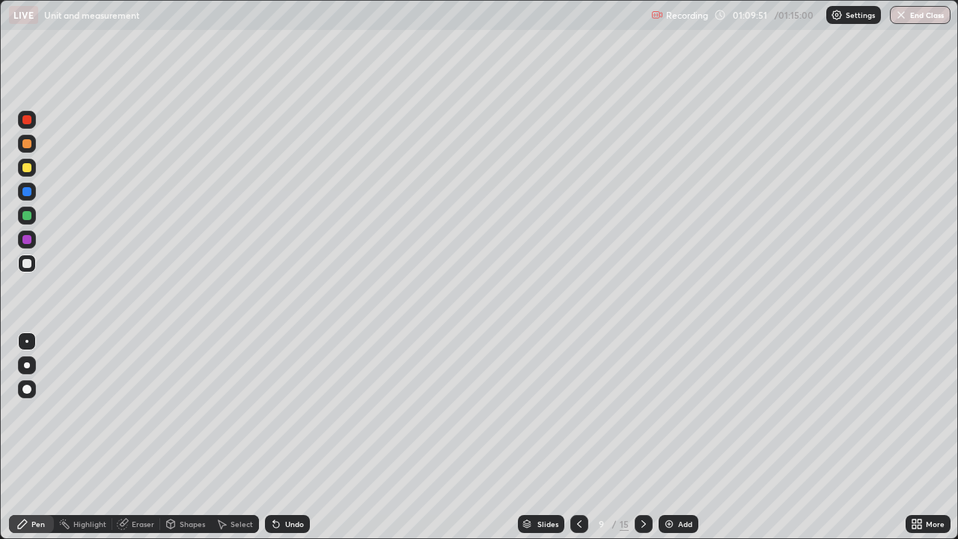
click at [916, 17] on button "End Class" at bounding box center [920, 15] width 61 height 18
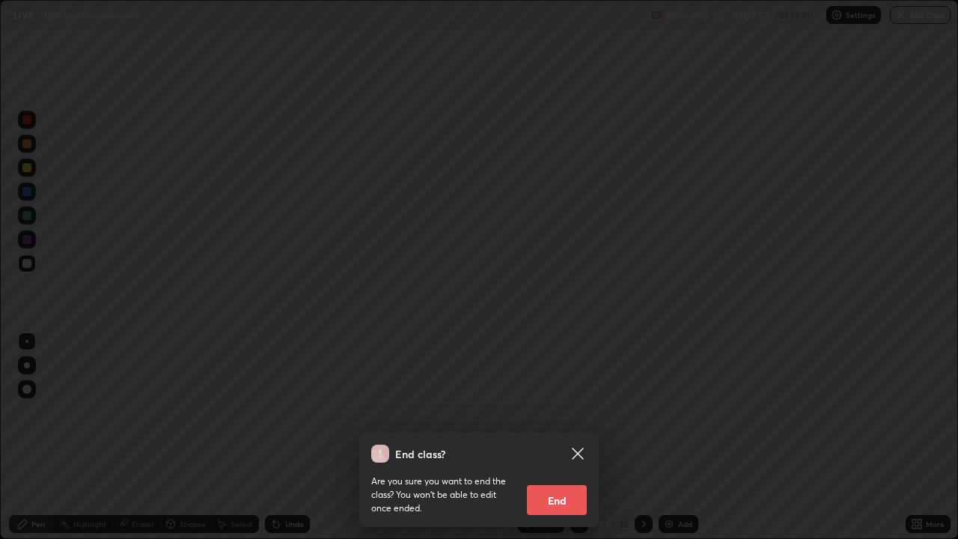
click at [569, 437] on button "End" at bounding box center [557, 500] width 60 height 30
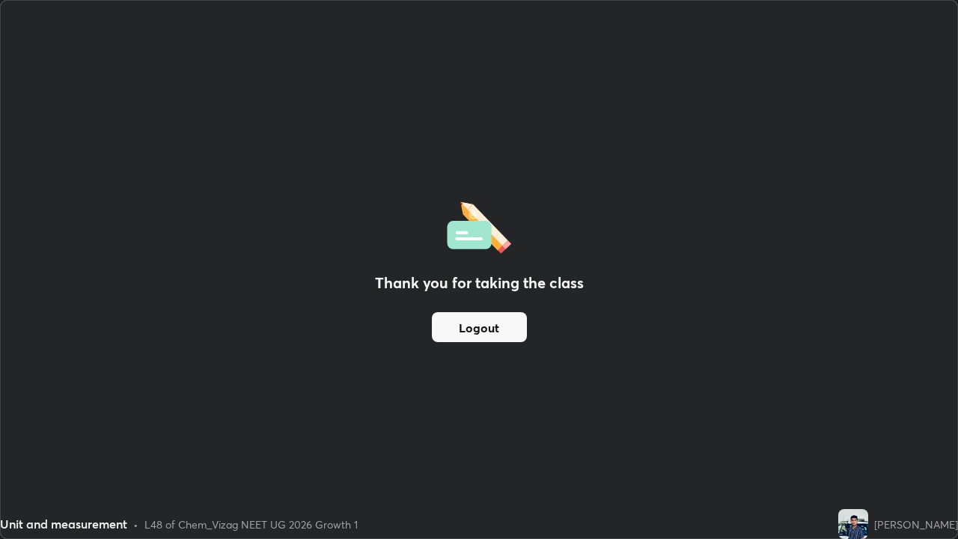
click at [464, 335] on button "Logout" at bounding box center [479, 327] width 95 height 30
click at [302, 228] on div "Thank you for taking the class Logout" at bounding box center [479, 269] width 957 height 537
click at [305, 230] on div "Thank you for taking the class Logout" at bounding box center [479, 269] width 957 height 537
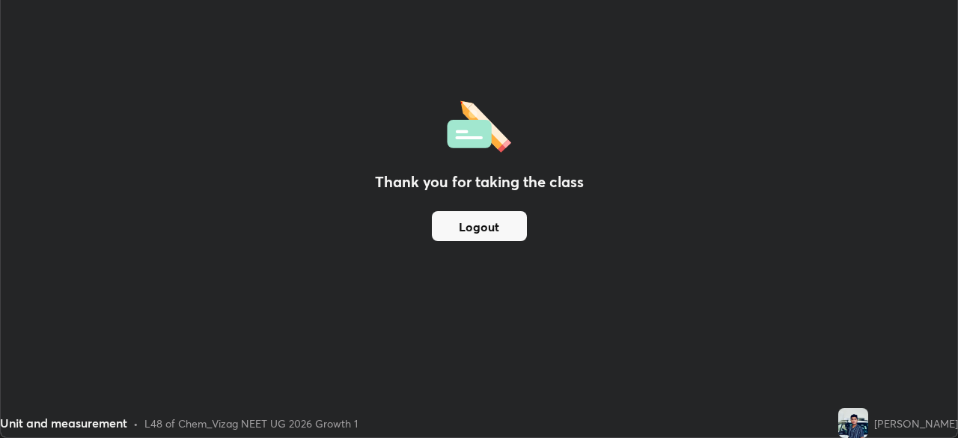
scroll to position [74406, 73886]
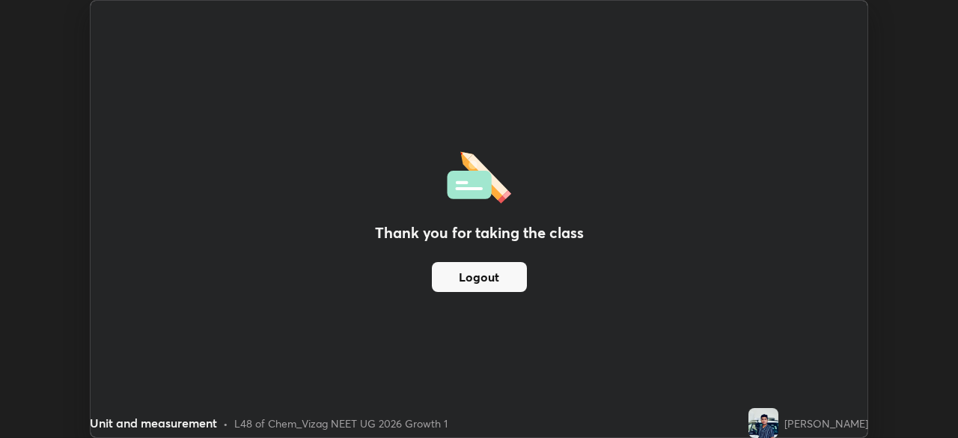
click at [465, 275] on button "Logout" at bounding box center [479, 277] width 95 height 30
click at [472, 273] on button "Logout" at bounding box center [479, 277] width 95 height 30
click at [469, 274] on button "Logout" at bounding box center [479, 277] width 95 height 30
